Goal: Information Seeking & Learning: Check status

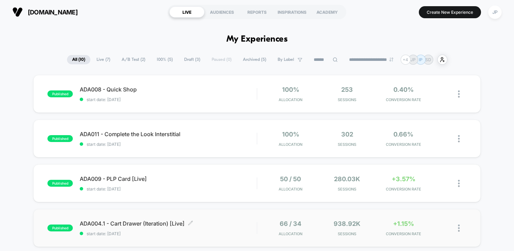
click at [208, 225] on span "ADA004.1 - Cart Drawer (Iteration) [Live] Click to edit experience details" at bounding box center [168, 223] width 177 height 7
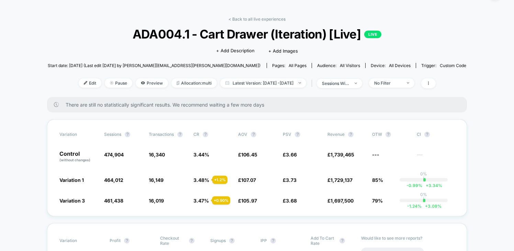
scroll to position [20, 0]
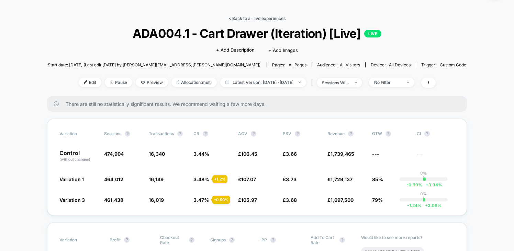
click at [261, 18] on link "< Back to all live experiences" at bounding box center [256, 18] width 57 height 5
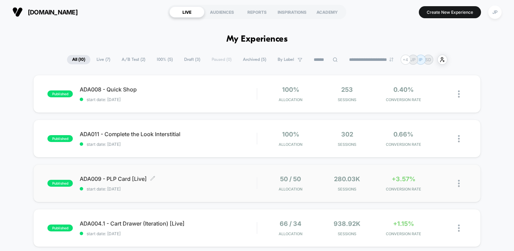
click at [222, 186] on span "start date: [DATE]" at bounding box center [168, 188] width 177 height 5
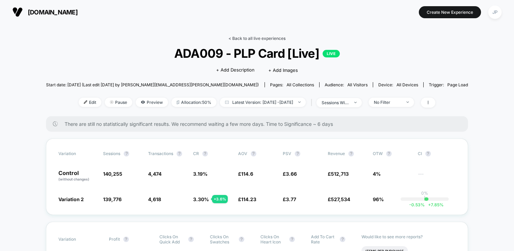
click at [262, 39] on link "< Back to all live experiences" at bounding box center [256, 38] width 57 height 5
